Goal: Complete application form

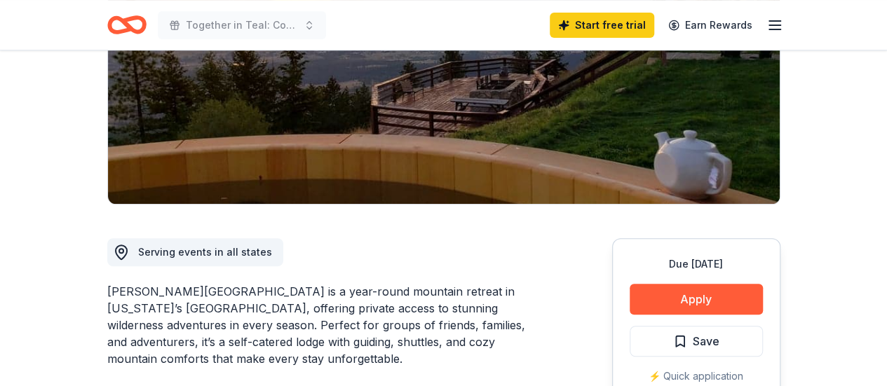
scroll to position [280, 0]
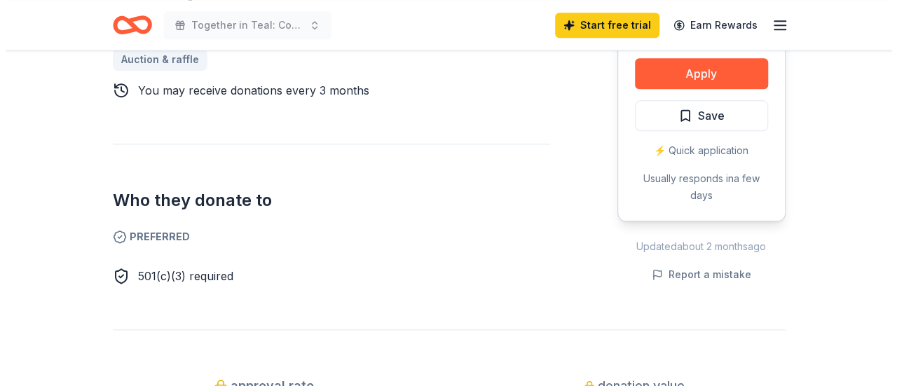
scroll to position [561, 0]
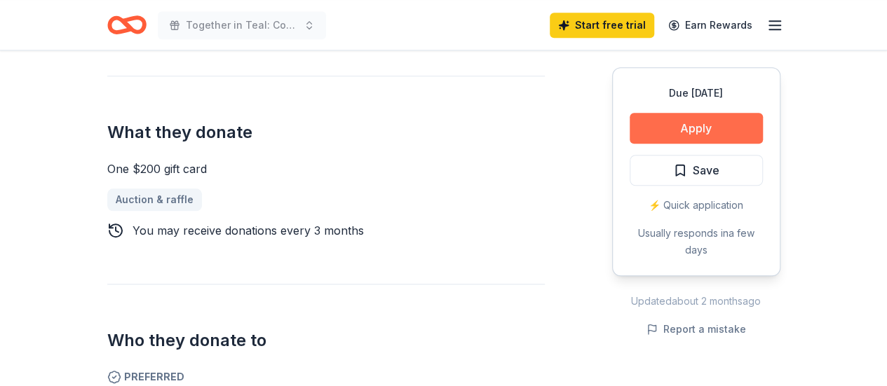
click at [709, 132] on button "Apply" at bounding box center [695, 128] width 133 height 31
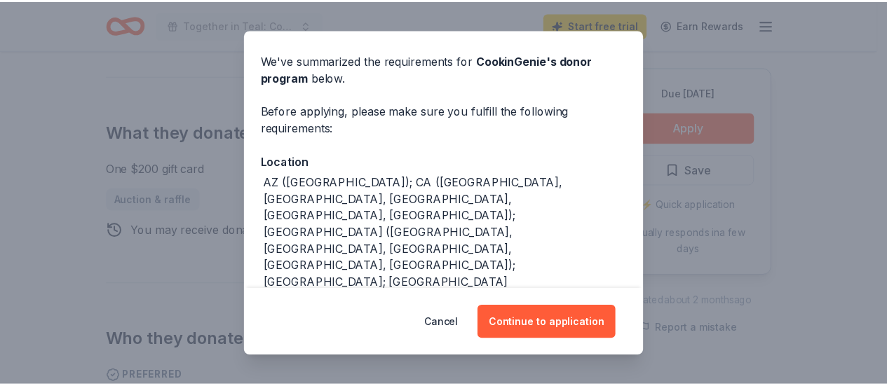
scroll to position [0, 0]
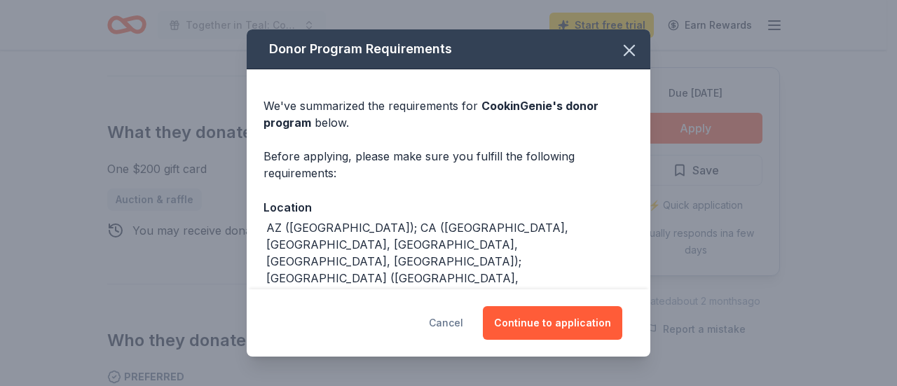
click at [442, 324] on button "Cancel" at bounding box center [446, 323] width 34 height 34
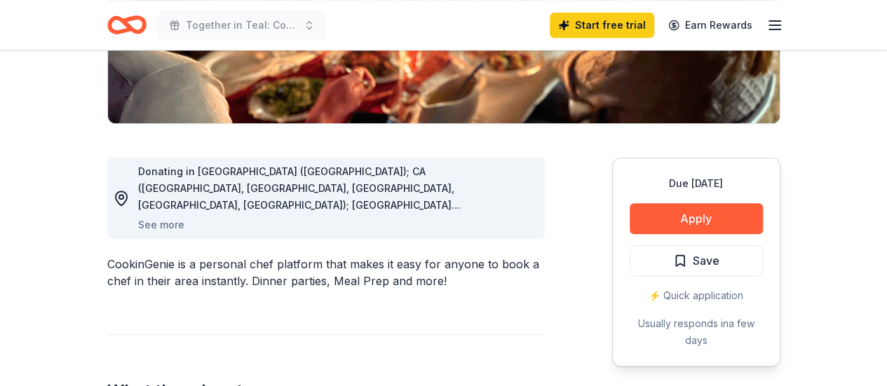
scroll to position [280, 0]
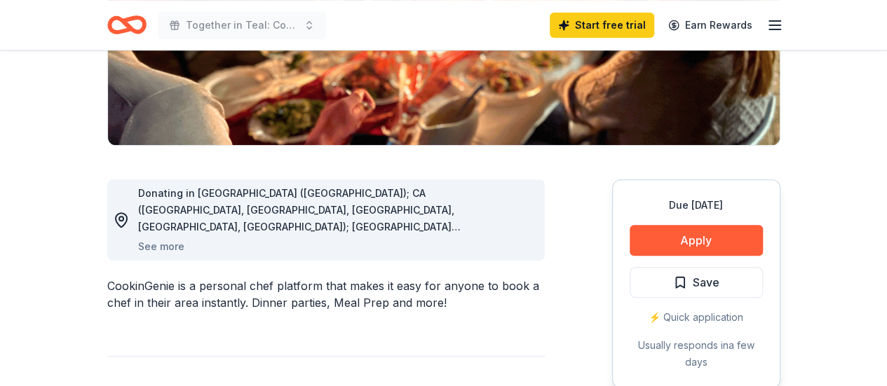
click at [775, 24] on icon "button" at bounding box center [774, 25] width 17 height 17
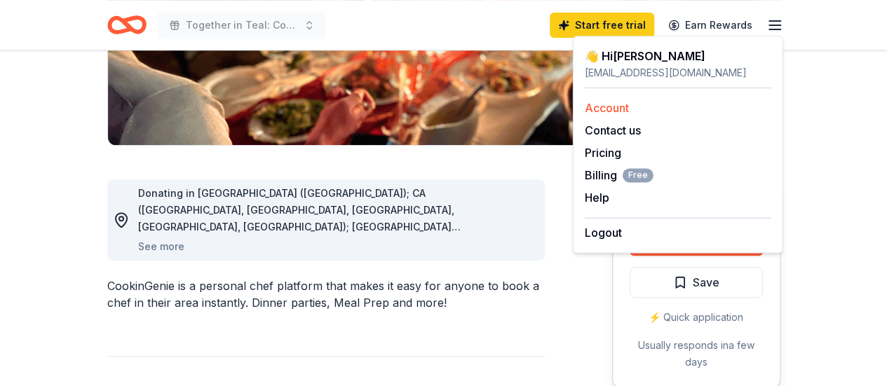
click at [628, 112] on link "Account" at bounding box center [607, 108] width 44 height 14
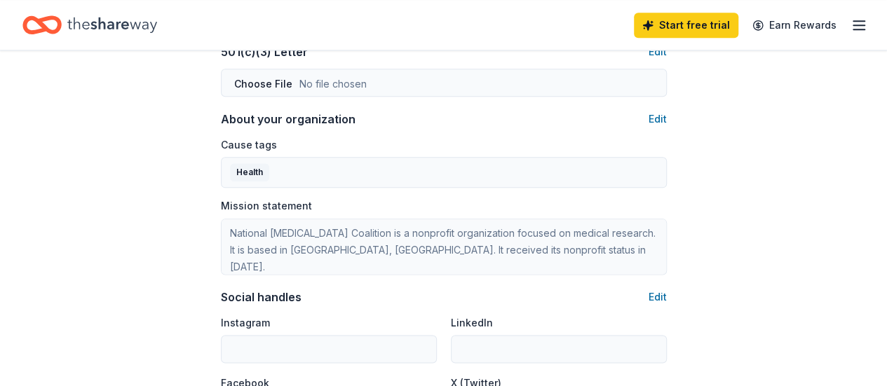
scroll to position [663, 0]
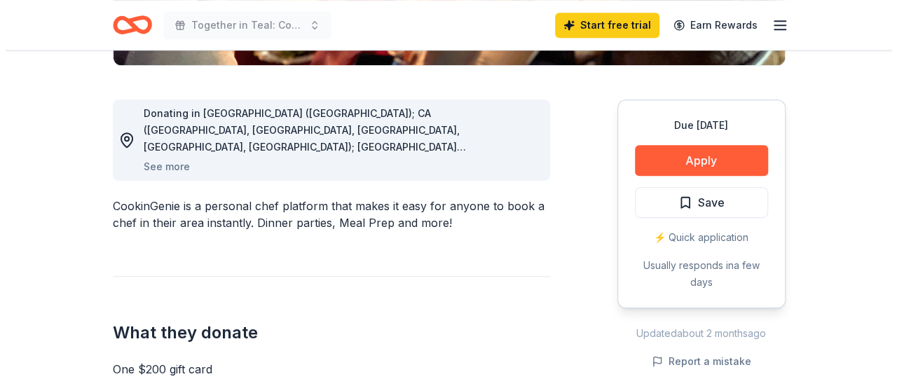
scroll to position [421, 0]
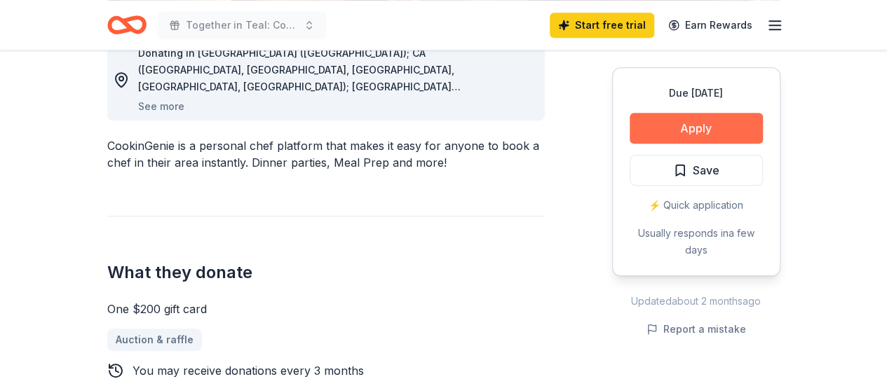
click at [701, 125] on button "Apply" at bounding box center [695, 128] width 133 height 31
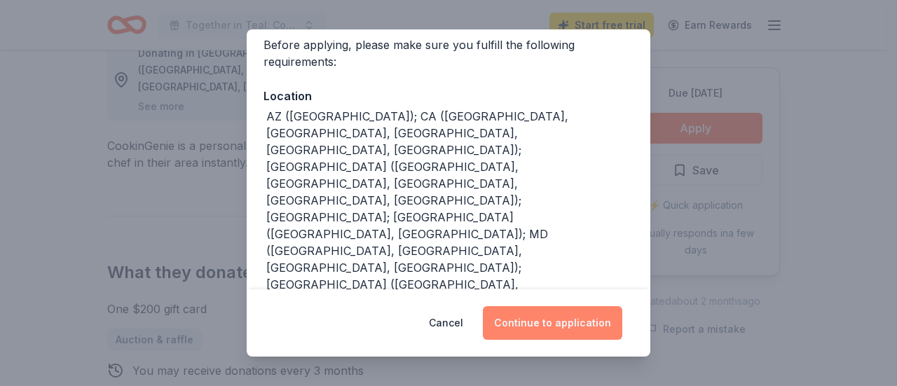
scroll to position [140, 0]
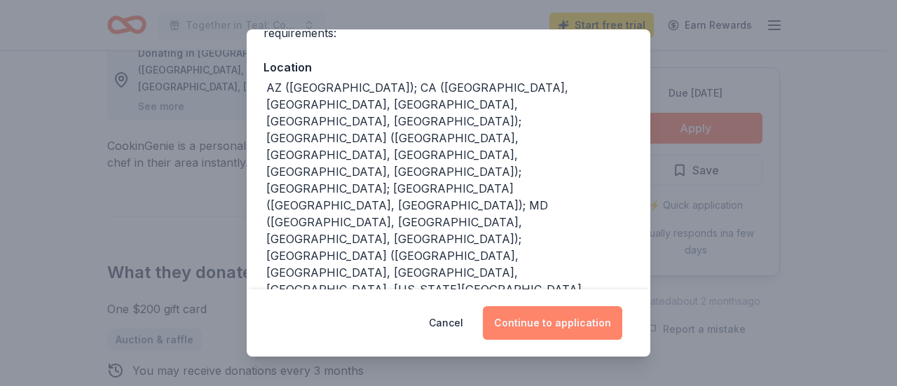
click at [602, 320] on button "Continue to application" at bounding box center [552, 323] width 139 height 34
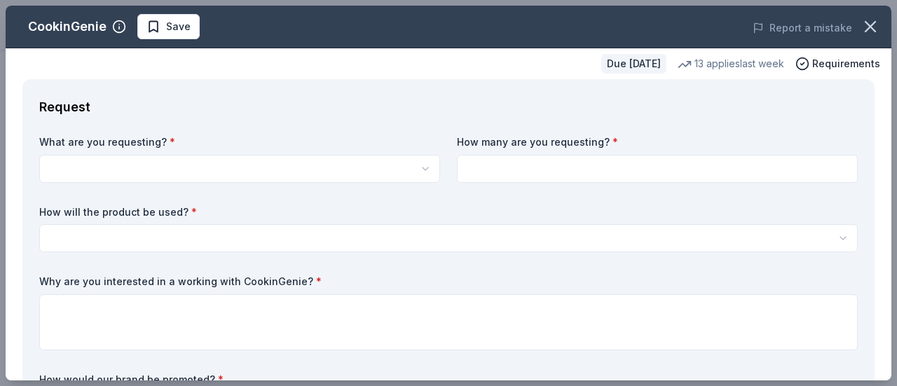
scroll to position [0, 0]
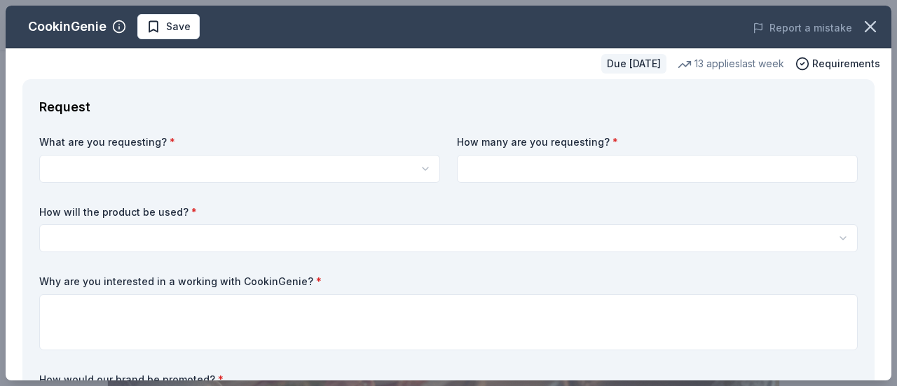
click at [186, 164] on html "10% Together in Teal: Community Cancer Survivor event Start free trial Earn Rew…" at bounding box center [448, 193] width 897 height 386
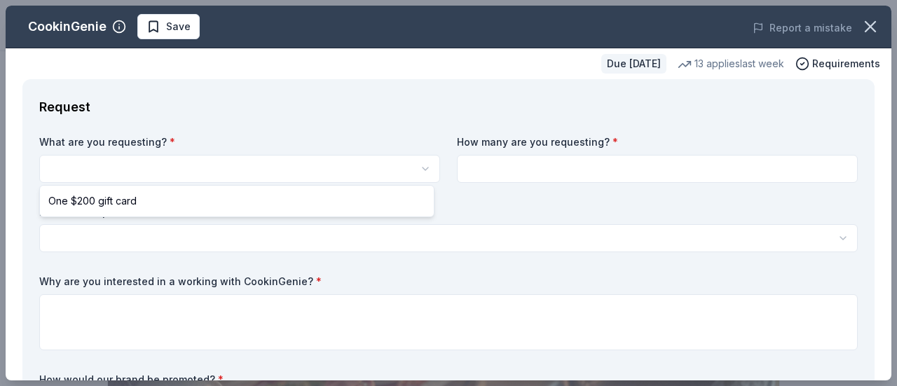
select select "One $200 gift card"
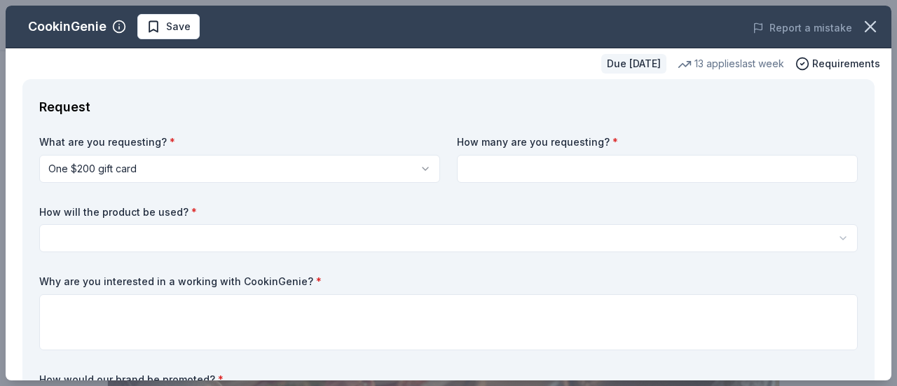
click at [607, 163] on input at bounding box center [657, 169] width 401 height 28
type input "1"
click at [349, 233] on html "10% Together in Teal: Community Cancer Survivor event Save Apply Due in 33 days…" at bounding box center [448, 193] width 897 height 386
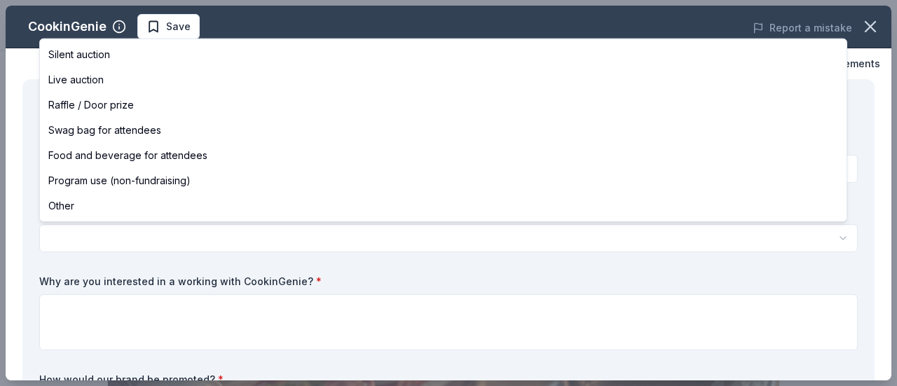
select select "raffleDoorPrize"
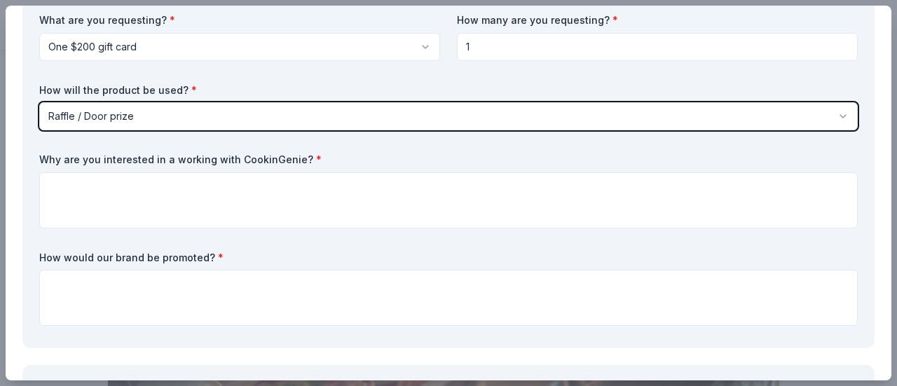
scroll to position [140, 0]
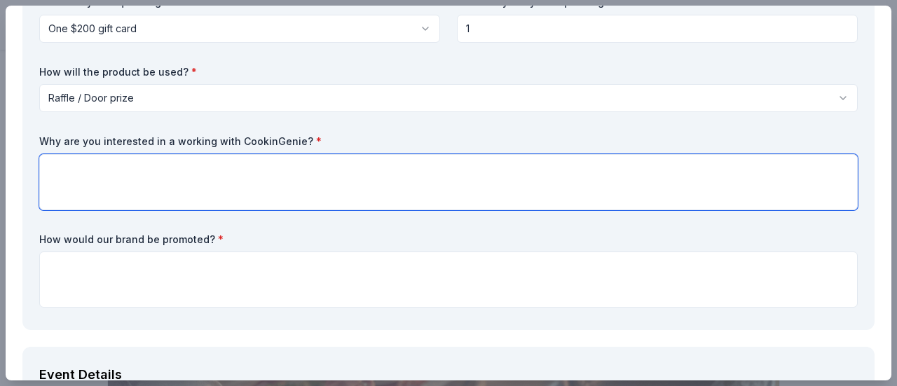
click at [164, 177] on textarea at bounding box center [448, 182] width 819 height 56
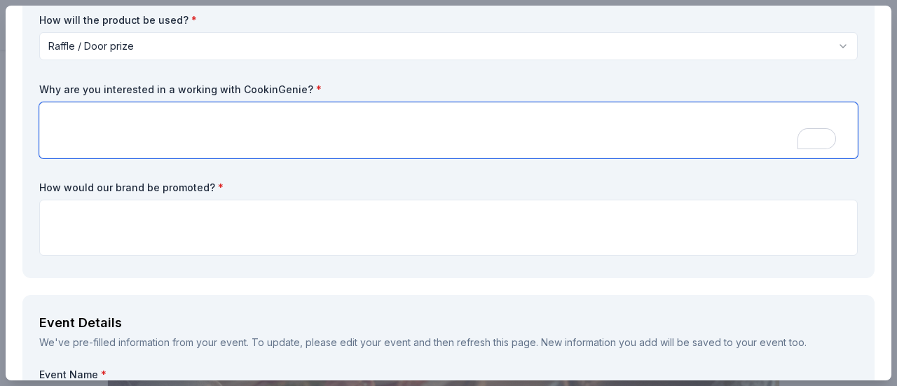
scroll to position [210, 0]
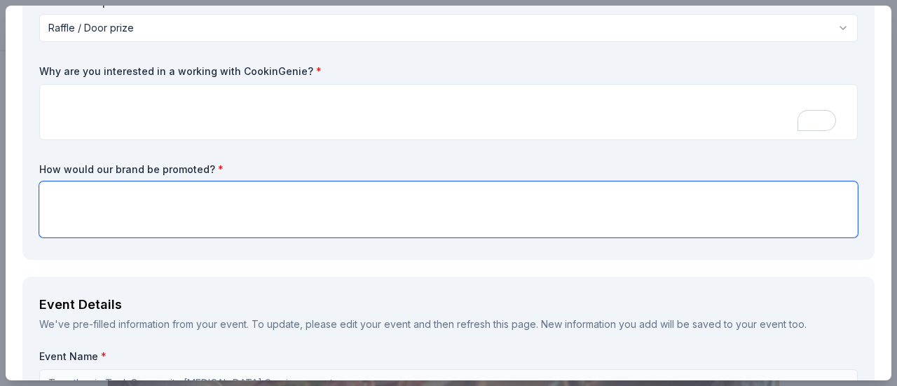
click at [322, 210] on textarea at bounding box center [448, 210] width 819 height 56
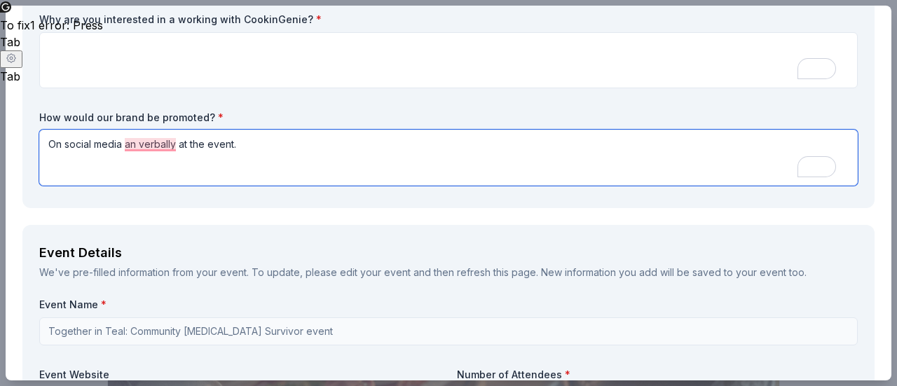
scroll to position [280, 0]
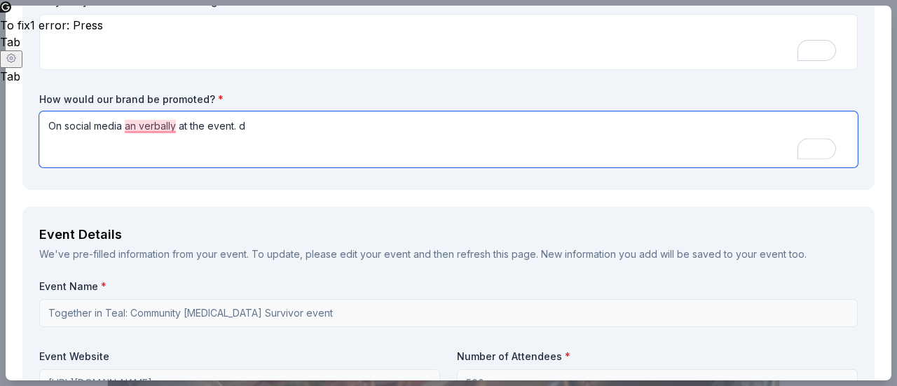
click at [131, 156] on textarea "On social media an verbally at the event. d" at bounding box center [448, 139] width 819 height 56
click at [258, 136] on textarea "On social media and verbally at the event. d" at bounding box center [448, 139] width 819 height 56
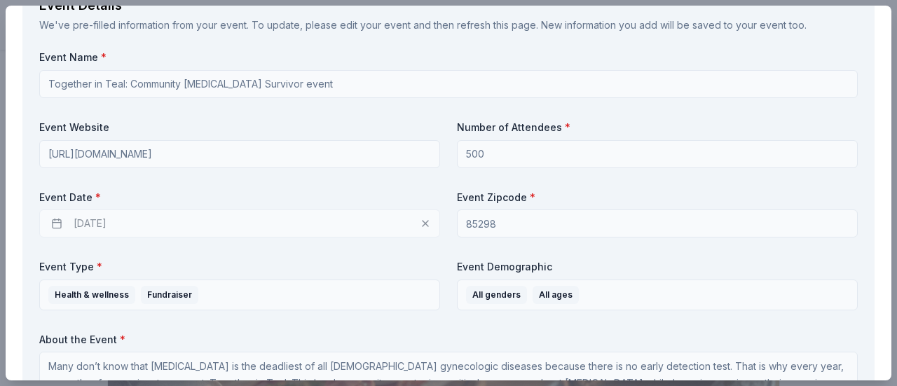
scroll to position [561, 0]
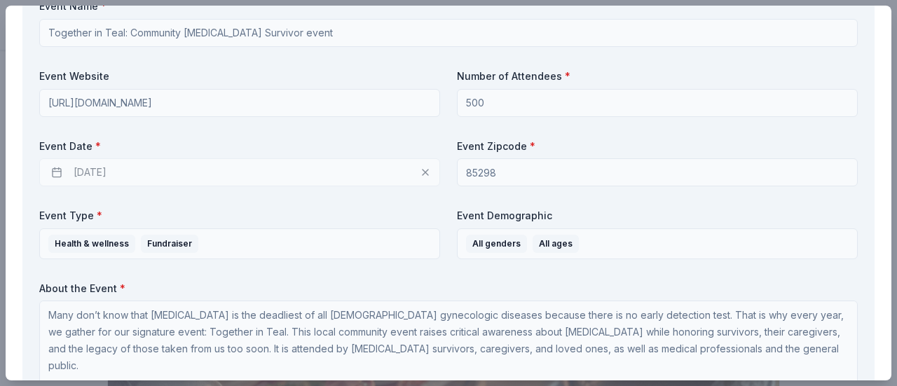
type textarea "On social media and verbally at the event."
click at [56, 171] on div "11/14/2025" at bounding box center [239, 172] width 401 height 28
click at [419, 171] on div "11/14/2025" at bounding box center [239, 172] width 401 height 28
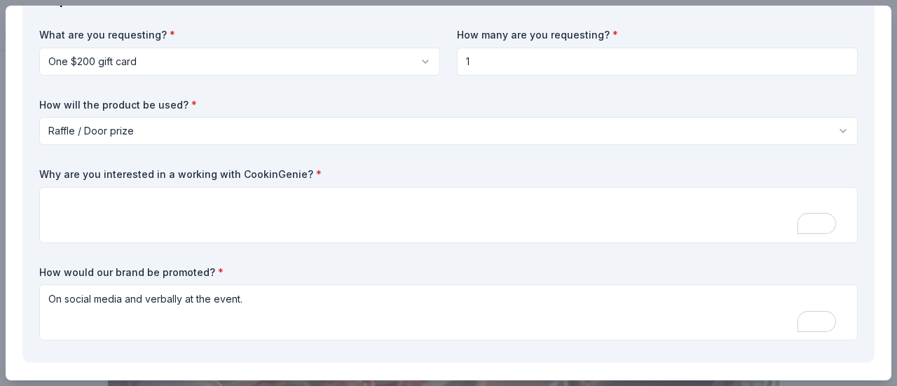
scroll to position [140, 0]
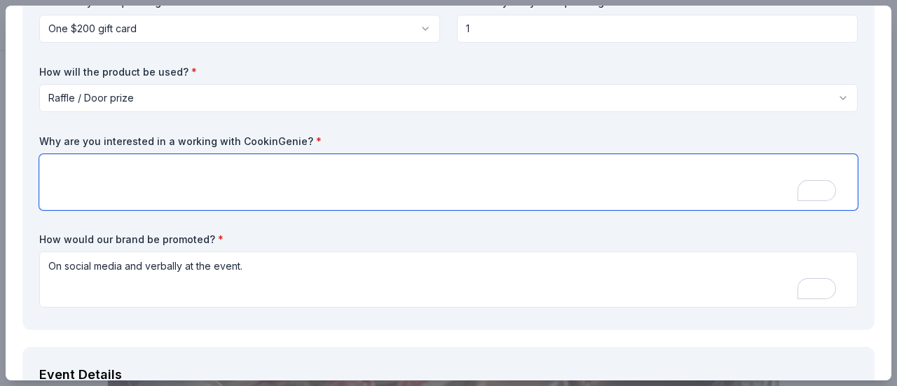
click at [238, 182] on textarea "To enrich screen reader interactions, please activate Accessibility in Grammarl…" at bounding box center [448, 182] width 819 height 56
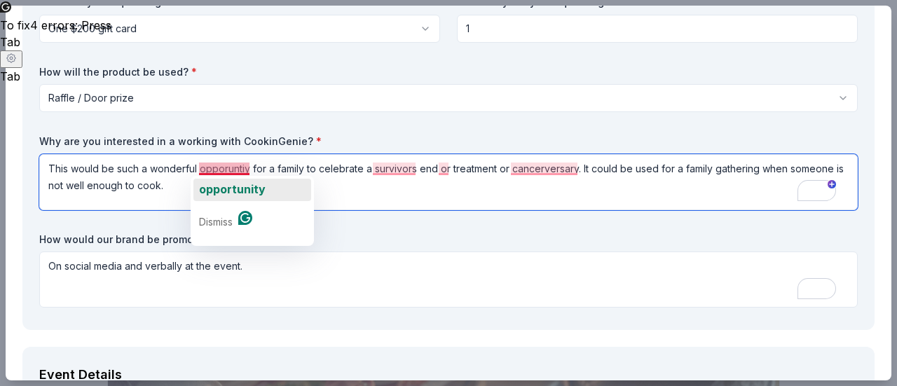
click at [231, 189] on span "opportunity" at bounding box center [232, 189] width 67 height 14
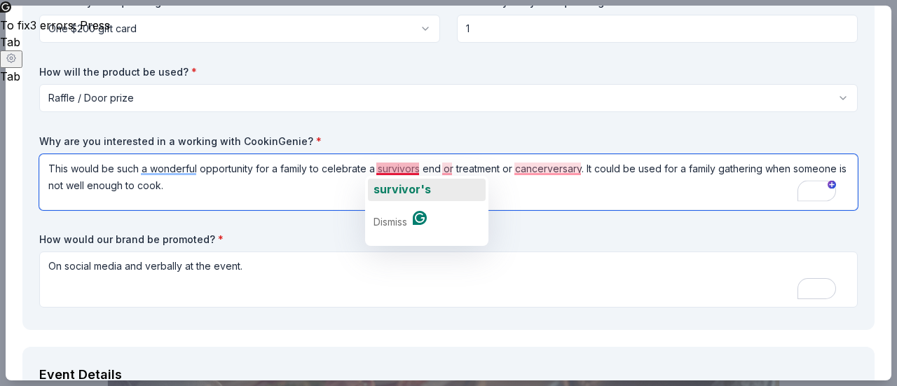
click at [403, 186] on span "survivor's" at bounding box center [402, 189] width 57 height 14
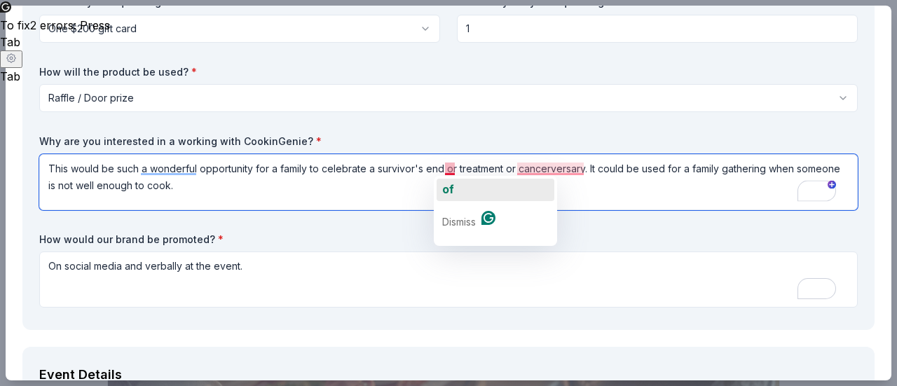
click at [449, 185] on span "of" at bounding box center [448, 189] width 12 height 14
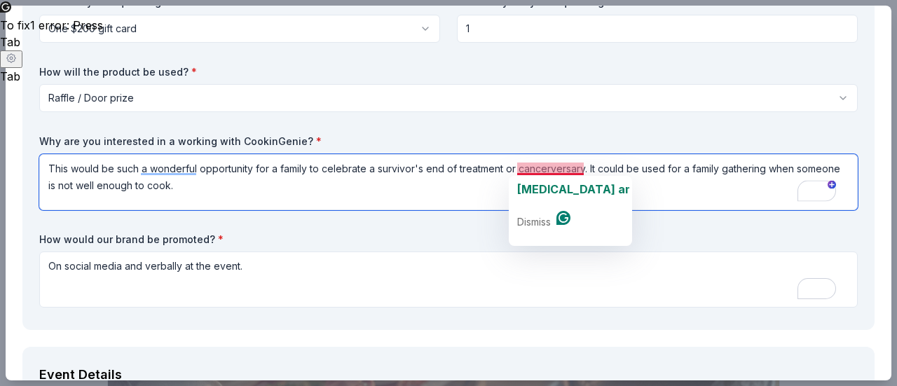
click at [414, 177] on textarea "This would be such a wonderful opportunity for a family to celebrate a survivor…" at bounding box center [448, 182] width 819 height 56
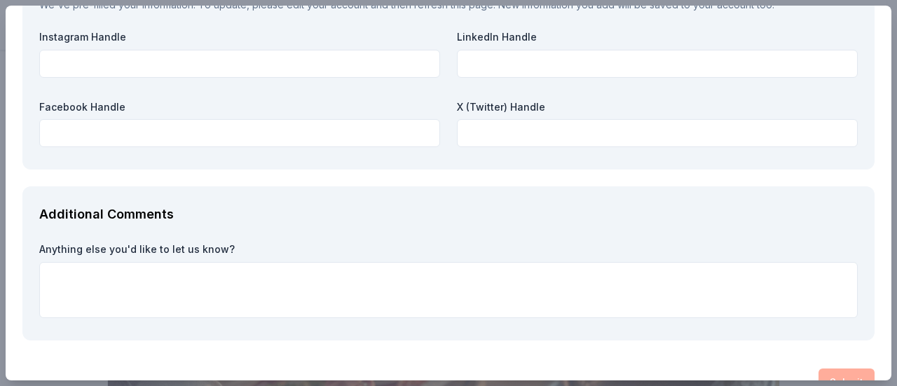
scroll to position [1542, 0]
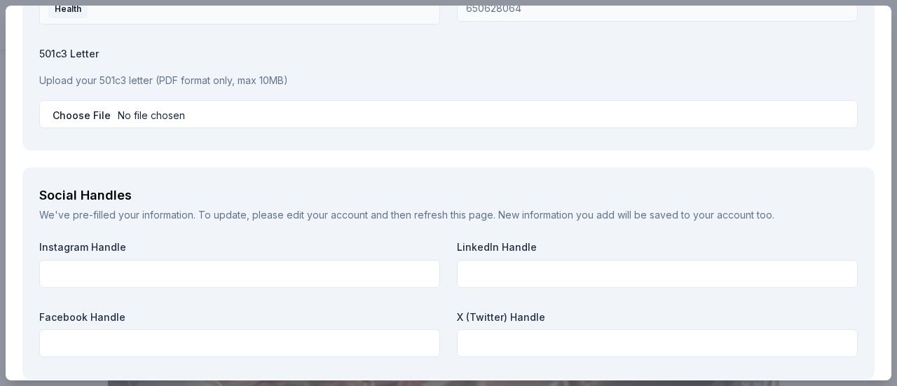
type textarea "This would be such a wonderful opportunity for a family to celebrate a survivor…"
